Goal: Task Accomplishment & Management: Manage account settings

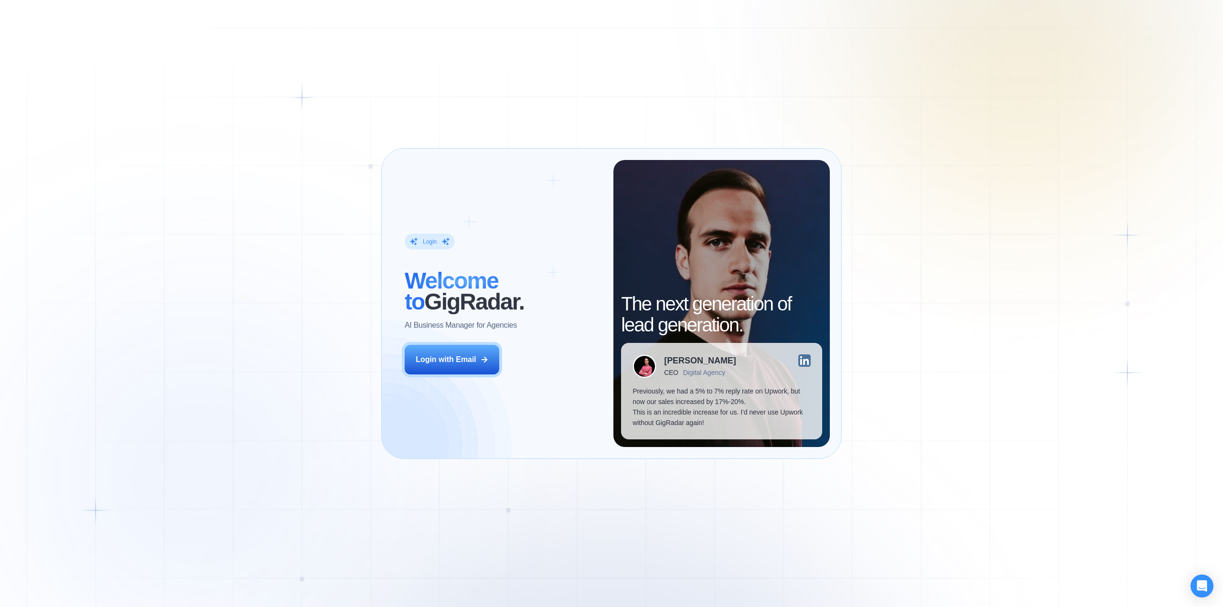
click at [457, 365] on div "Login with Email" at bounding box center [446, 359] width 61 height 11
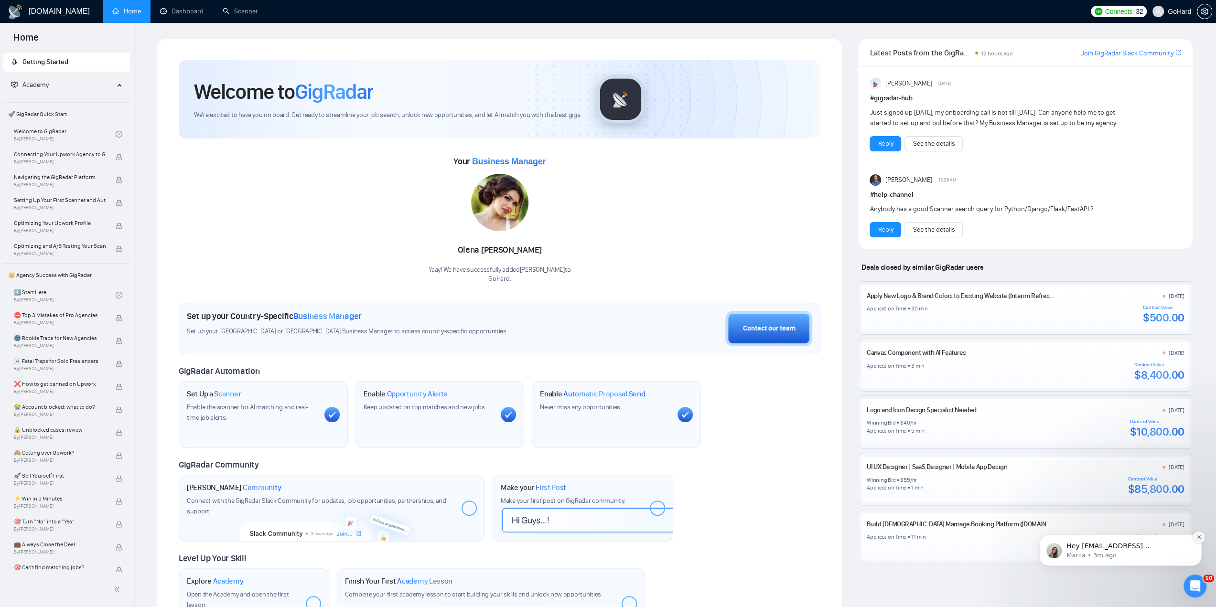
click at [1198, 536] on icon "Dismiss notification" at bounding box center [1198, 537] width 3 height 3
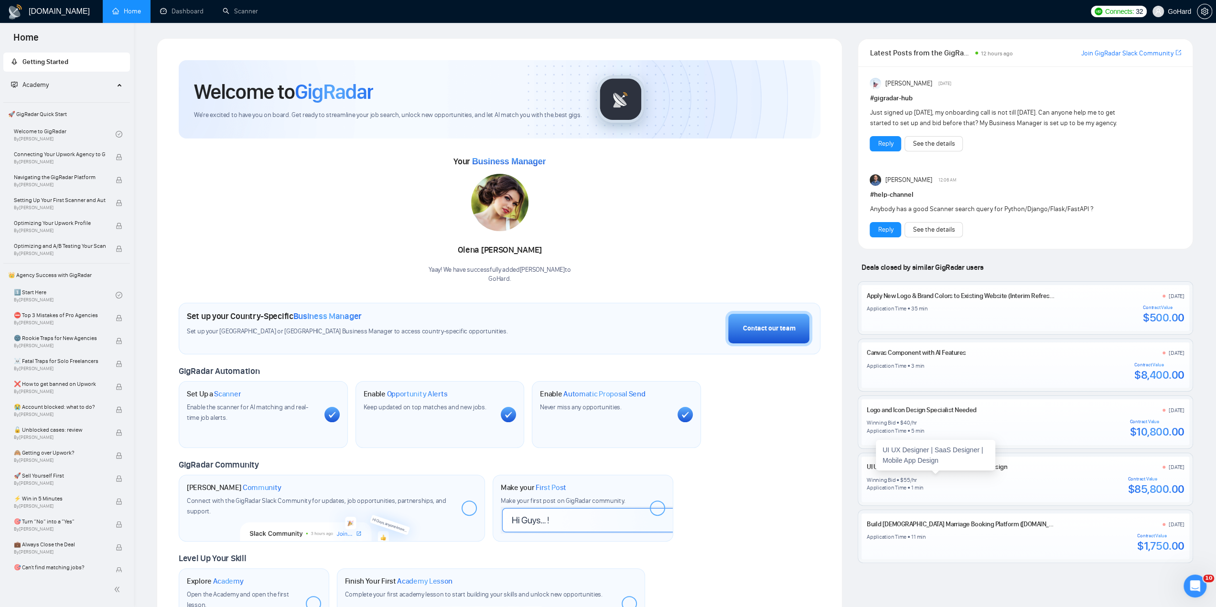
click at [938, 471] on link "UI UX Designer | SaaS Designer | Mobile App Design" at bounding box center [937, 467] width 140 height 8
click at [242, 10] on link "Scanner" at bounding box center [240, 11] width 35 height 8
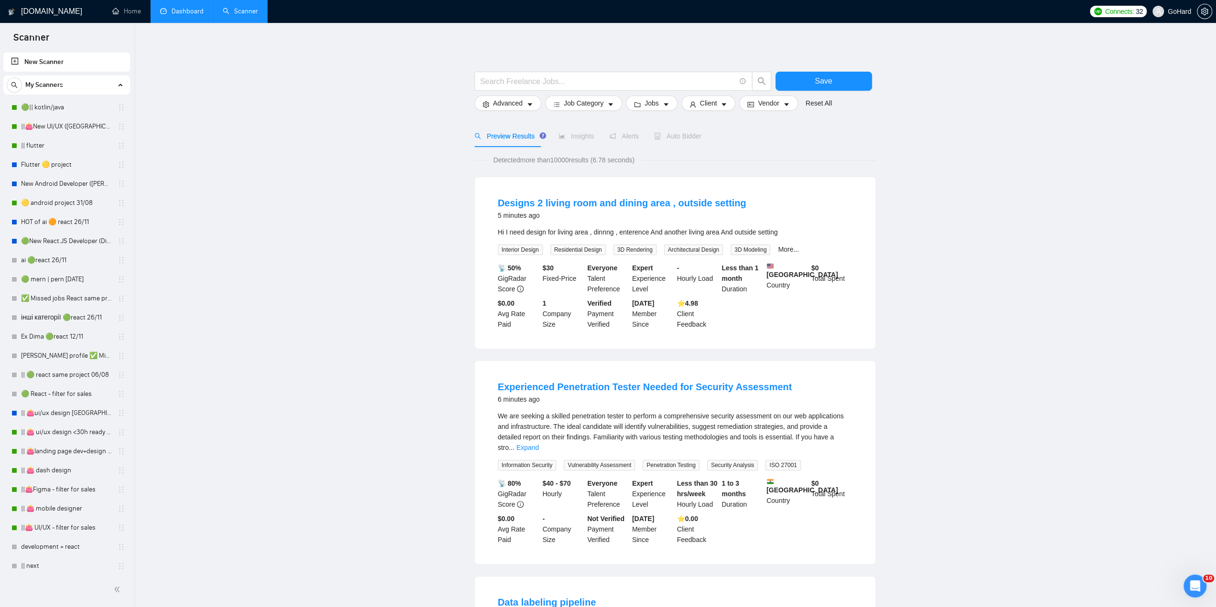
click at [187, 15] on link "Dashboard" at bounding box center [181, 11] width 43 height 8
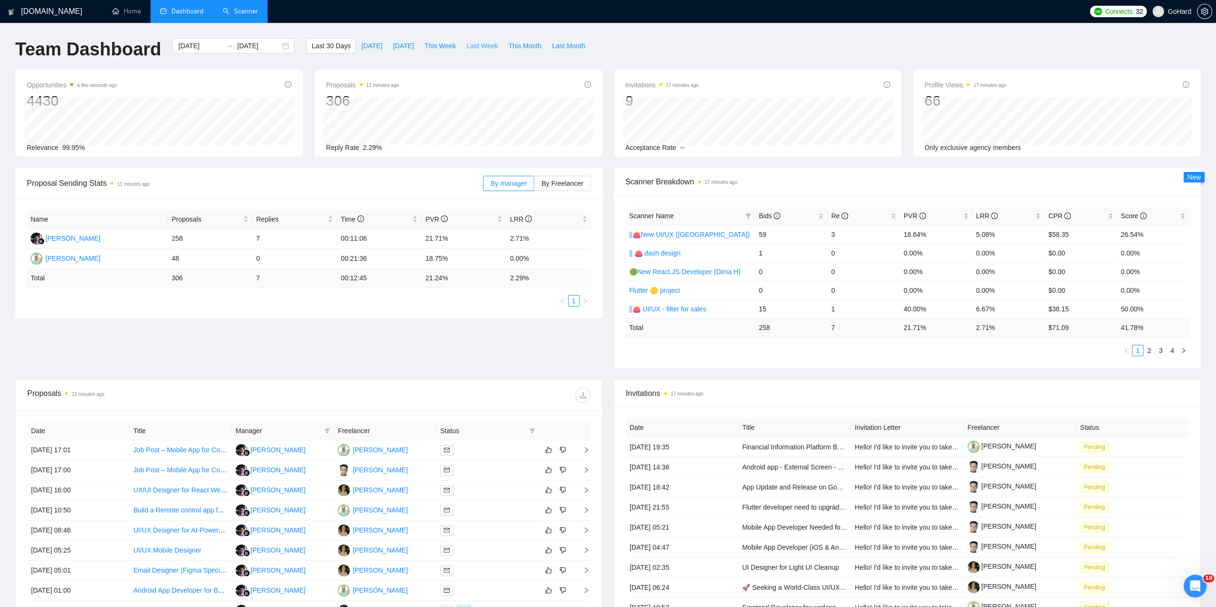
click at [466, 46] on span "Last Week" at bounding box center [482, 46] width 32 height 11
type input "[DATE]"
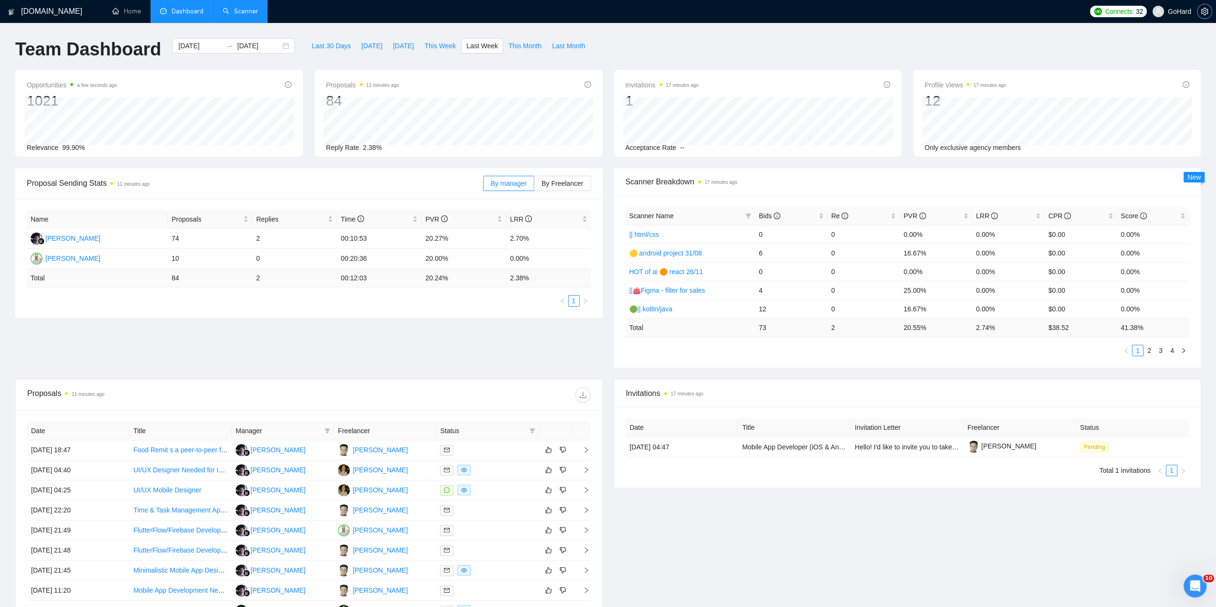
click at [1201, 10] on icon "setting" at bounding box center [1205, 12] width 8 height 8
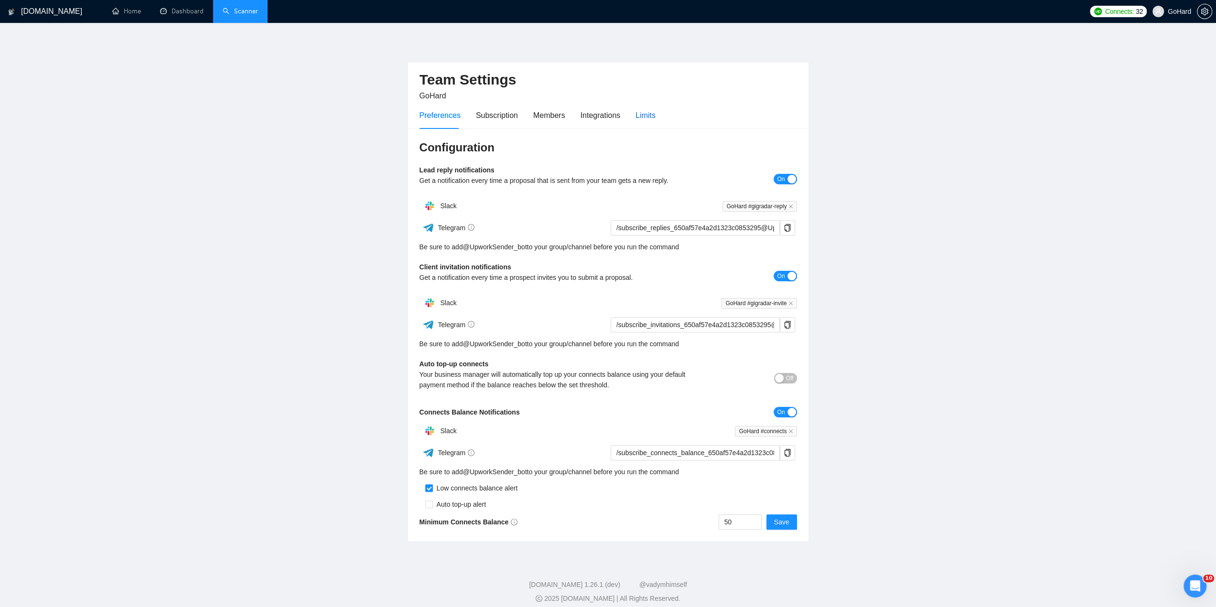
click at [652, 115] on div "Limits" at bounding box center [645, 115] width 20 height 12
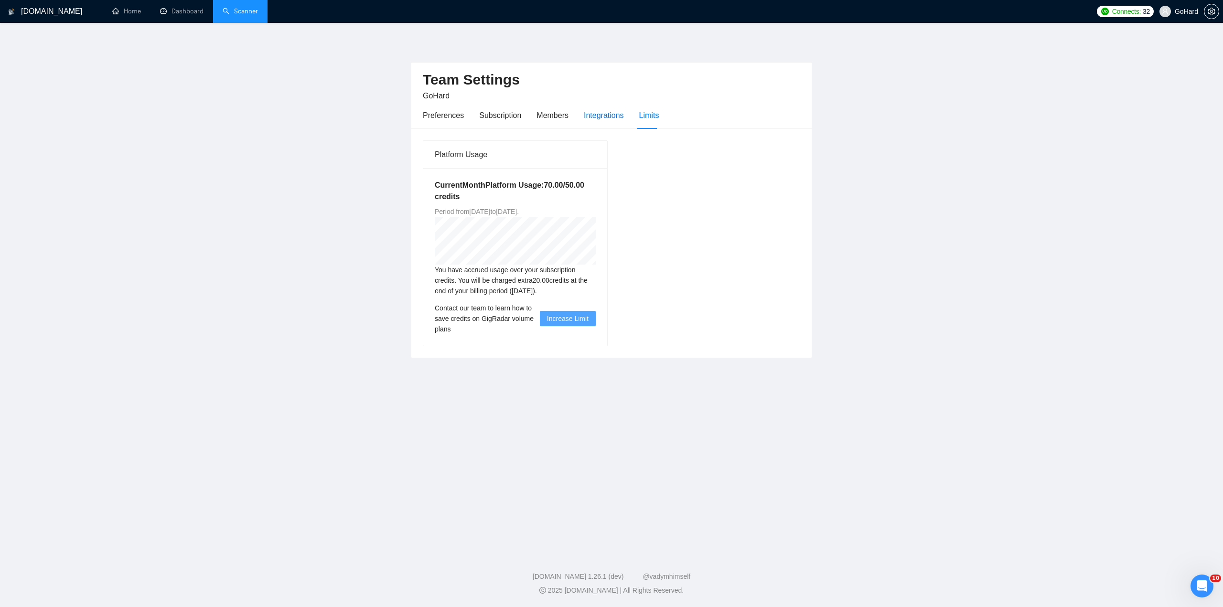
click at [603, 113] on div "Integrations" at bounding box center [604, 115] width 40 height 12
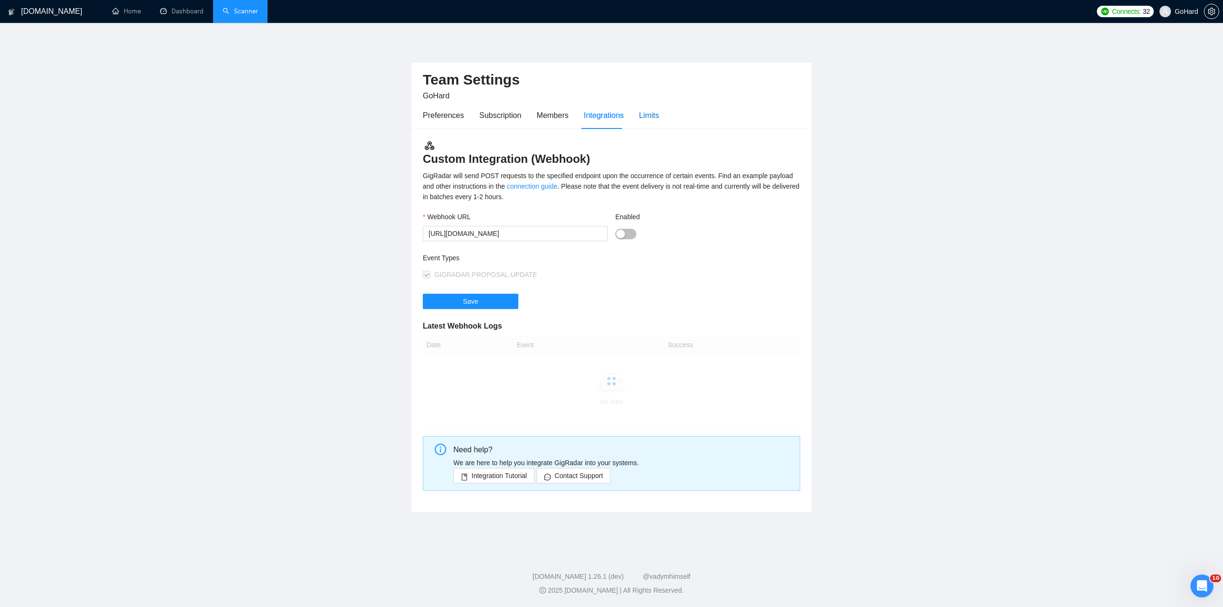
click at [639, 113] on div "Limits" at bounding box center [649, 115] width 20 height 12
